Goal: Task Accomplishment & Management: Manage account settings

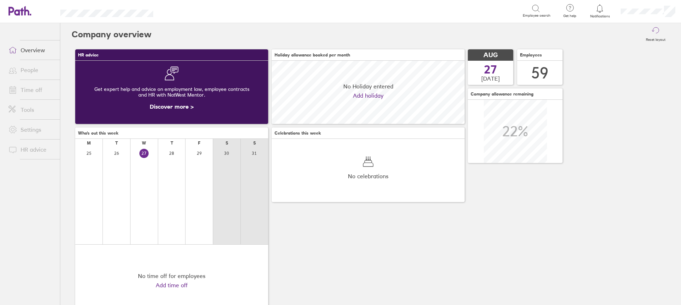
scroll to position [63, 193]
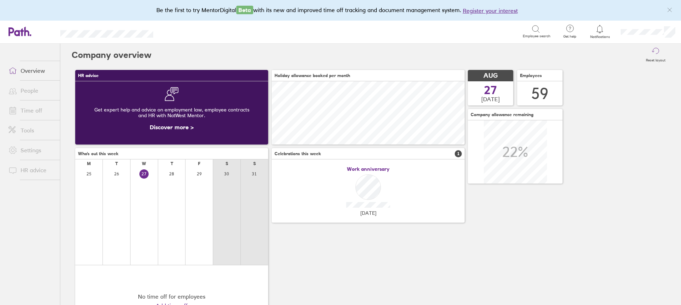
click at [193, 46] on div "Reset layout" at bounding box center [410, 55] width 518 height 23
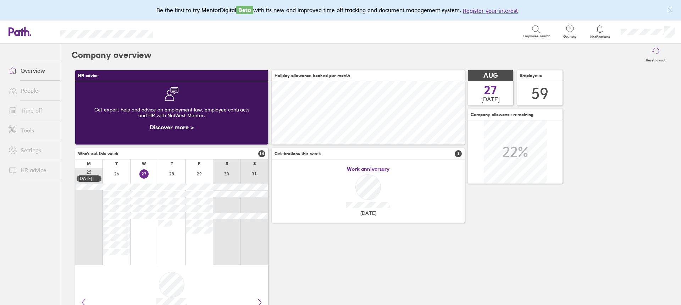
click at [23, 111] on link "Time off" at bounding box center [31, 110] width 57 height 14
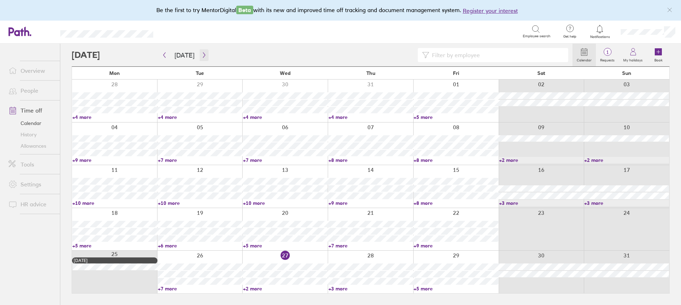
click at [201, 55] on icon "button" at bounding box center [203, 55] width 5 height 6
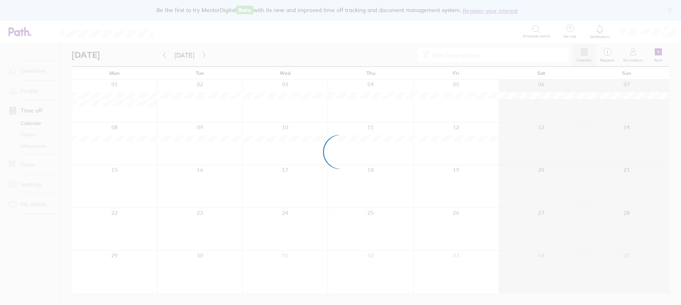
click at [481, 61] on div at bounding box center [340, 152] width 681 height 305
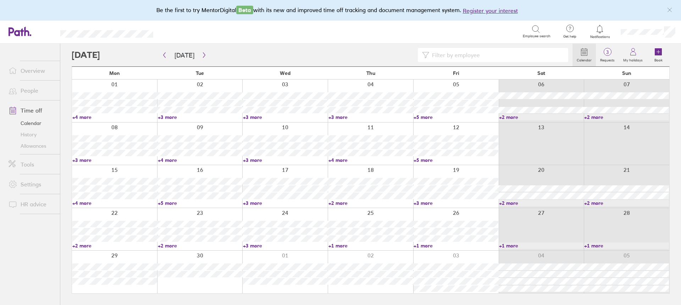
click at [481, 56] on input at bounding box center [496, 54] width 135 height 13
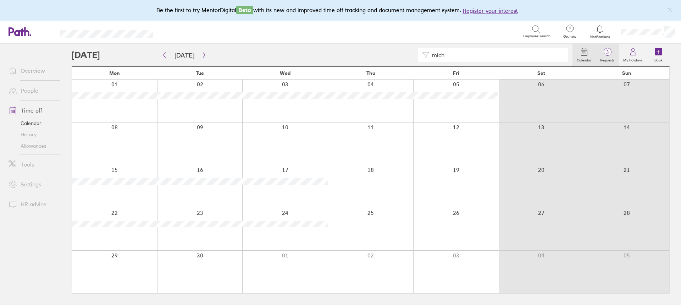
type input "mich"
click at [612, 53] on span "3" at bounding box center [607, 52] width 23 height 6
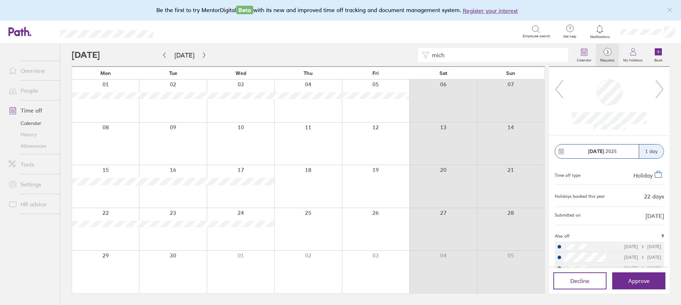
click at [658, 88] on icon at bounding box center [659, 88] width 9 height 19
click at [656, 90] on icon at bounding box center [659, 88] width 9 height 19
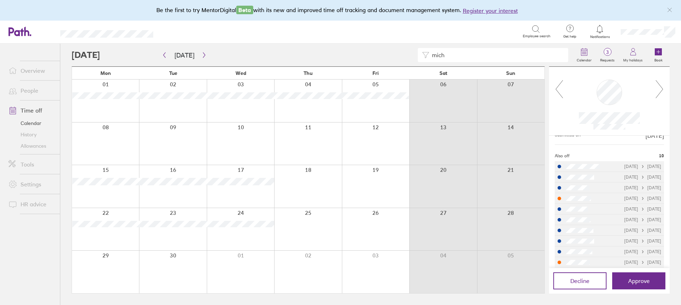
scroll to position [85, 0]
click at [597, 215] on li "[DATE] [DATE]" at bounding box center [609, 214] width 109 height 11
click at [656, 89] on icon at bounding box center [659, 88] width 9 height 19
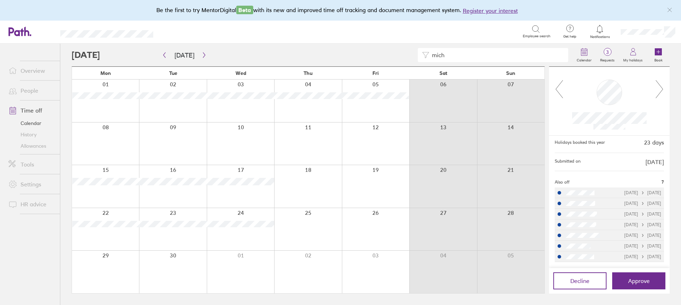
scroll to position [54, 0]
click at [656, 89] on icon at bounding box center [659, 88] width 9 height 19
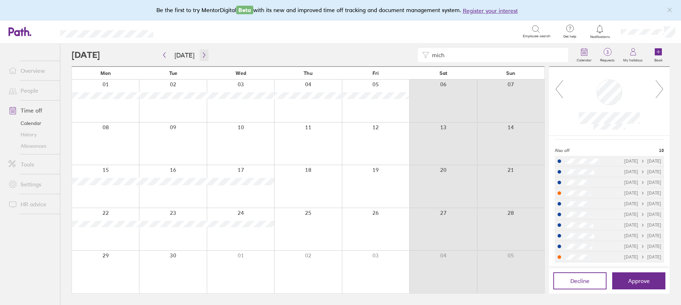
click at [204, 55] on icon "button" at bounding box center [203, 55] width 5 height 6
click at [201, 57] on icon "button" at bounding box center [203, 55] width 5 height 6
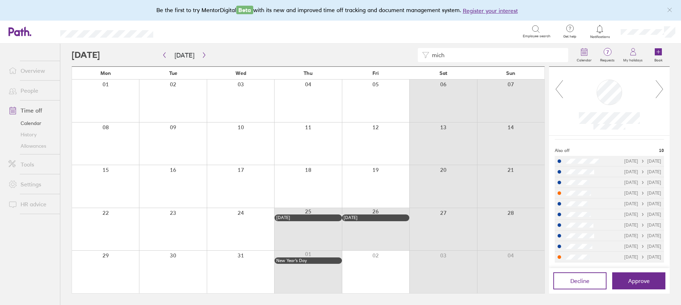
click at [659, 86] on icon at bounding box center [659, 88] width 9 height 19
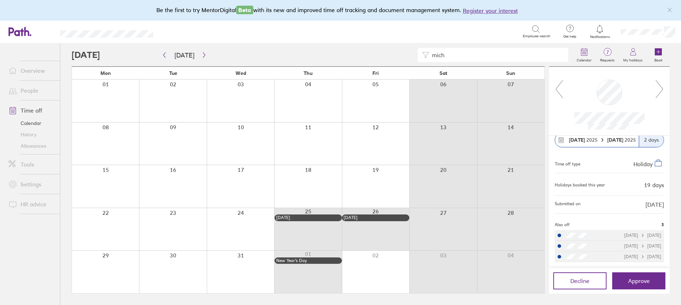
scroll to position [11, 0]
click at [659, 86] on icon at bounding box center [659, 88] width 9 height 19
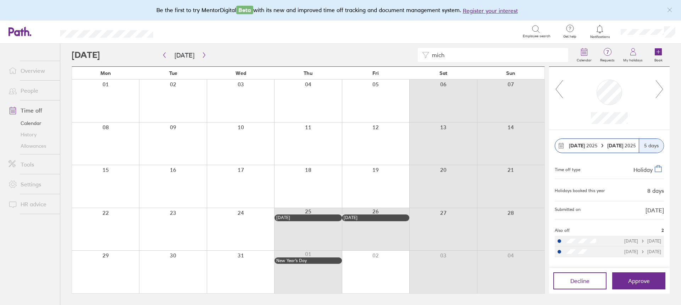
click at [659, 86] on icon at bounding box center [659, 88] width 9 height 19
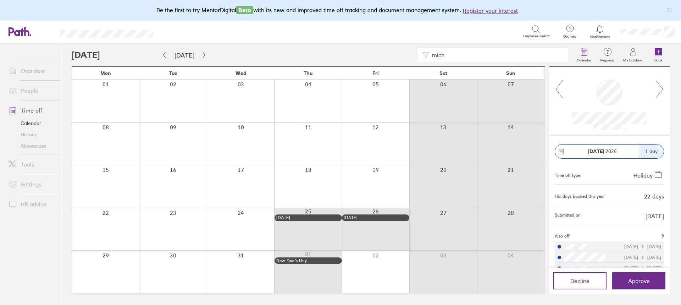
click at [659, 86] on icon at bounding box center [659, 88] width 9 height 19
drag, startPoint x: 352, startPoint y: 61, endPoint x: 345, endPoint y: 61, distance: 6.7
click at [345, 61] on div "mich" at bounding box center [322, 55] width 501 height 14
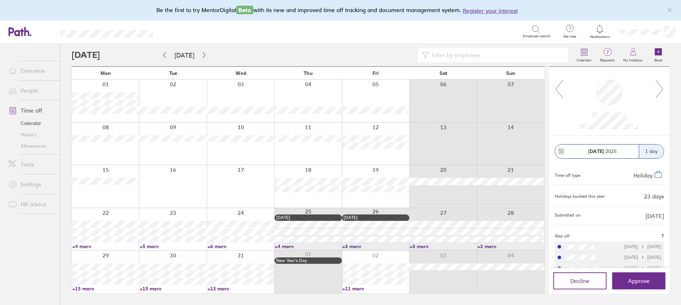
click at [49, 145] on link "Allowances" at bounding box center [31, 145] width 57 height 11
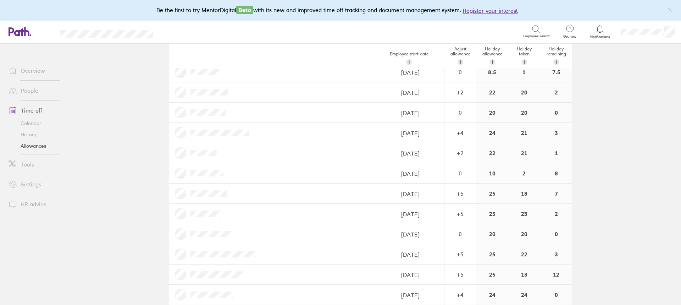
scroll to position [745, 0]
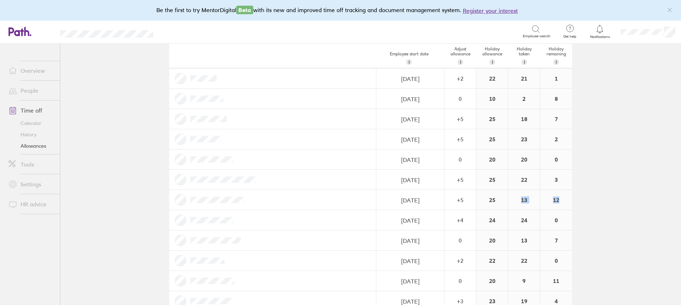
drag, startPoint x: 562, startPoint y: 196, endPoint x: 502, endPoint y: 198, distance: 60.0
click at [502, 198] on div "[DATE] Navigate forward to interact with the calendar and select a date. Press …" at bounding box center [370, 200] width 403 height 20
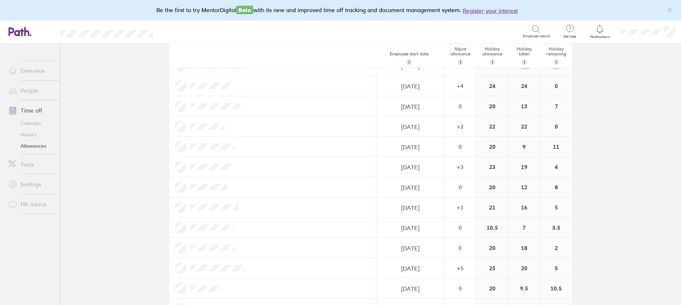
scroll to position [922, 0]
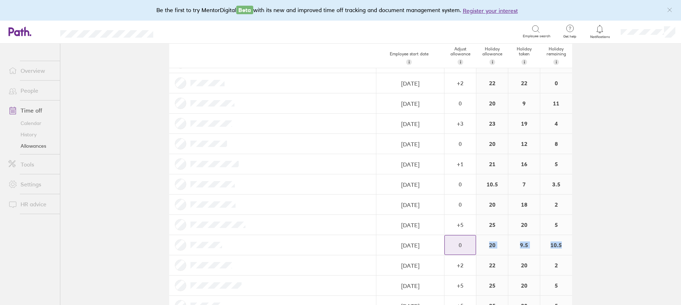
drag, startPoint x: 567, startPoint y: 246, endPoint x: 463, endPoint y: 242, distance: 104.7
click at [463, 242] on div "[DATE] Navigate forward to interact with the calendar and select a date. Press …" at bounding box center [370, 245] width 403 height 20
click at [586, 248] on main "Holiday allowances [DATE] - [DATE] Last year Current year Next year Employee st…" at bounding box center [370, 174] width 621 height 261
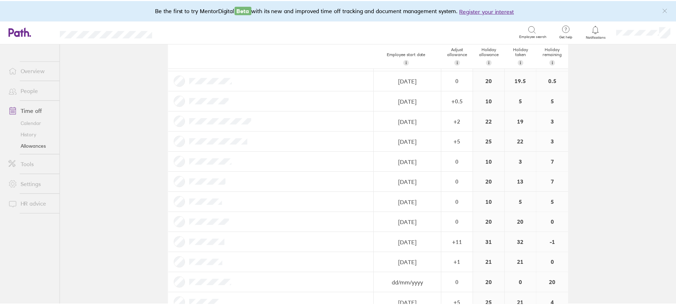
scroll to position [0, 0]
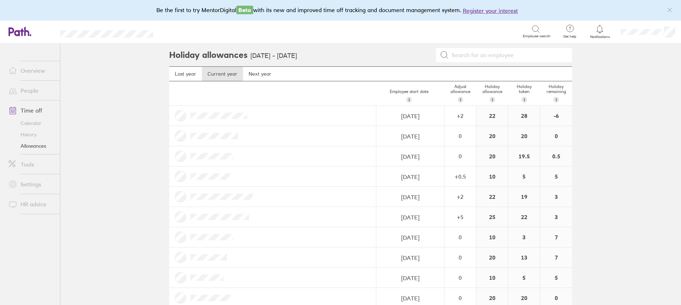
click at [21, 147] on link "Allowances" at bounding box center [31, 145] width 57 height 11
click at [29, 115] on link "Time off" at bounding box center [31, 110] width 57 height 14
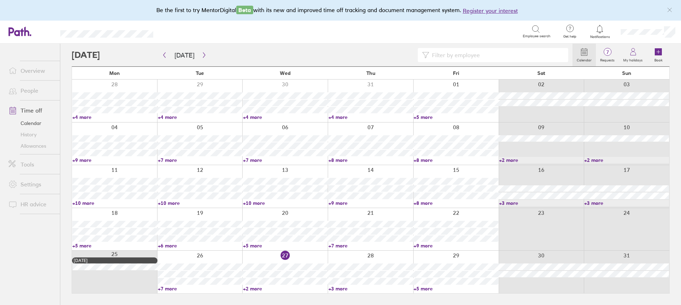
drag, startPoint x: 246, startPoint y: 289, endPoint x: 318, endPoint y: 250, distance: 81.9
click at [246, 289] on link "+2 more" at bounding box center [285, 288] width 85 height 6
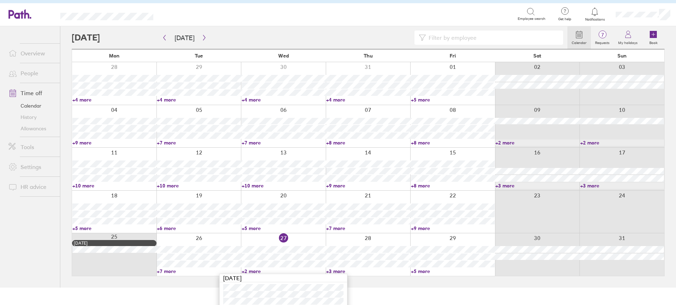
scroll to position [34, 0]
